Goal: Task Accomplishment & Management: Use online tool/utility

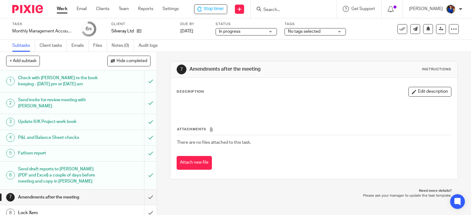
scroll to position [27, 0]
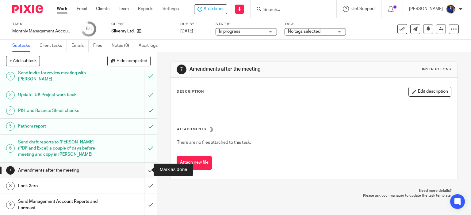
click at [146, 169] on input "submit" at bounding box center [78, 170] width 157 height 15
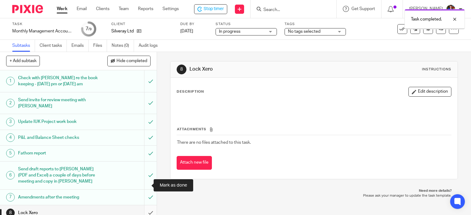
scroll to position [27, 0]
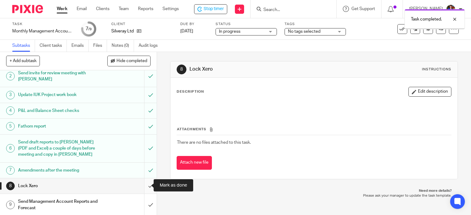
click at [143, 185] on input "submit" at bounding box center [78, 186] width 157 height 15
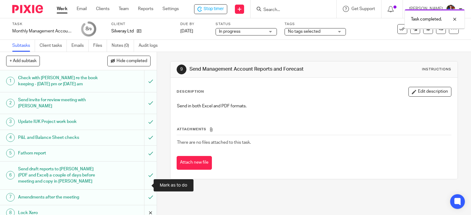
scroll to position [27, 0]
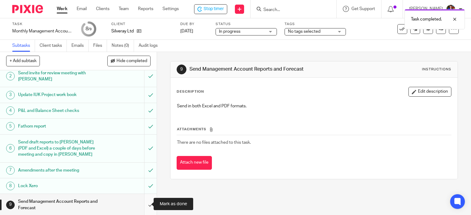
click at [145, 204] on input "submit" at bounding box center [78, 205] width 157 height 22
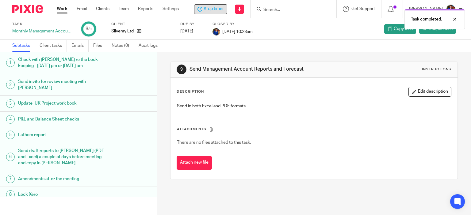
click at [212, 7] on span "Stop timer" at bounding box center [214, 9] width 20 height 6
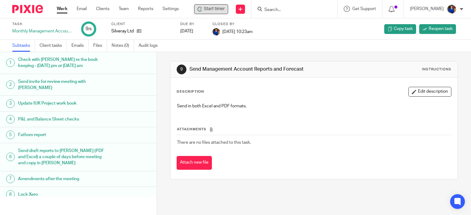
click at [63, 8] on link "Work" at bounding box center [62, 9] width 11 height 6
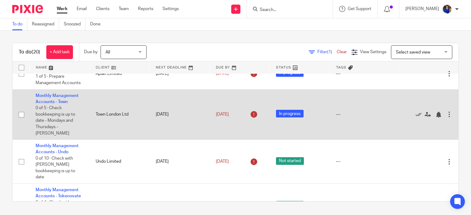
scroll to position [337, 0]
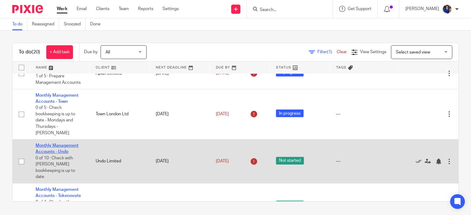
click at [70, 144] on link "Monthly Management Accounts - Undo" at bounding box center [57, 149] width 43 height 10
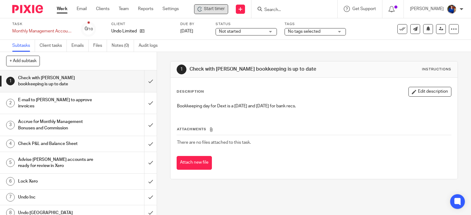
click at [218, 9] on span "Start timer" at bounding box center [214, 9] width 21 height 6
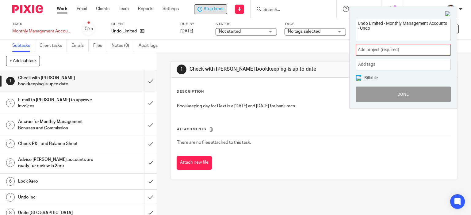
click at [393, 49] on span "Add project (required) :" at bounding box center [396, 50] width 77 height 6
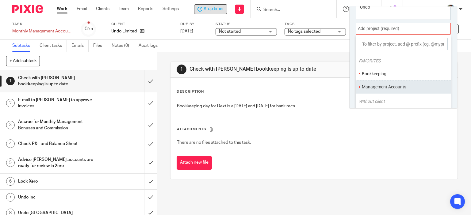
scroll to position [30, 0]
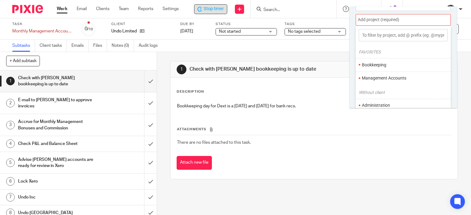
click at [396, 76] on li "Management Accounts" at bounding box center [402, 78] width 80 height 6
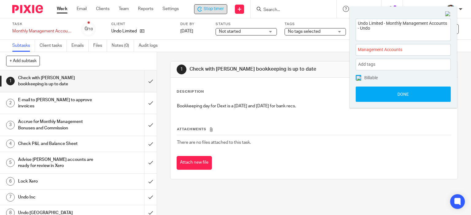
scroll to position [0, 0]
click at [356, 77] on img at bounding box center [358, 78] width 5 height 5
click at [383, 31] on textarea "Undo Limited - Monthly Management Accounts - Undo" at bounding box center [403, 29] width 94 height 20
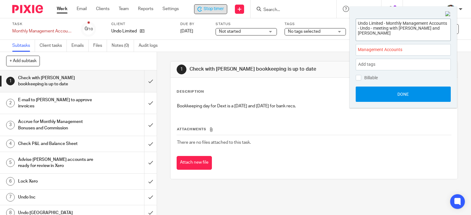
type textarea "Undo Limited - Monthly Management Accounts - Undo - meeting with [PERSON_NAME] …"
click at [389, 95] on button "Done" at bounding box center [403, 94] width 95 height 15
